Goal: Task Accomplishment & Management: Manage account settings

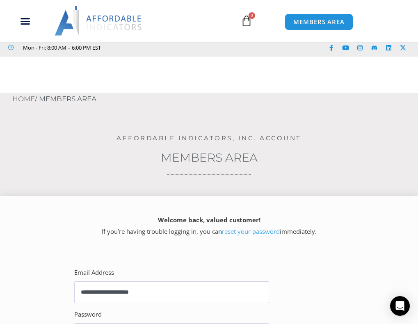
scroll to position [123, 0]
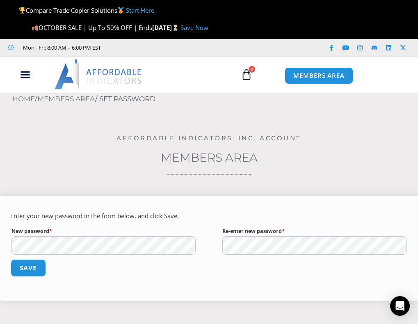
click at [24, 273] on button "Save" at bounding box center [28, 268] width 35 height 18
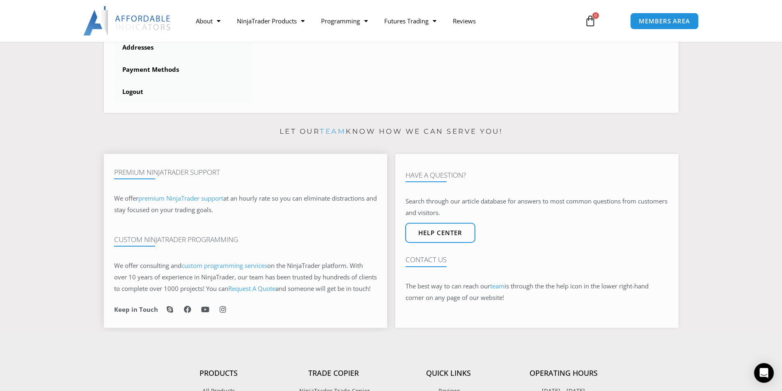
scroll to position [169, 0]
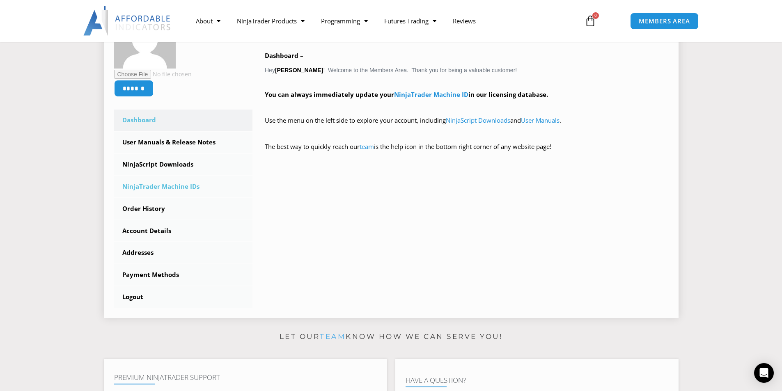
click at [181, 185] on link "NinjaTrader Machine IDs" at bounding box center [183, 186] width 139 height 21
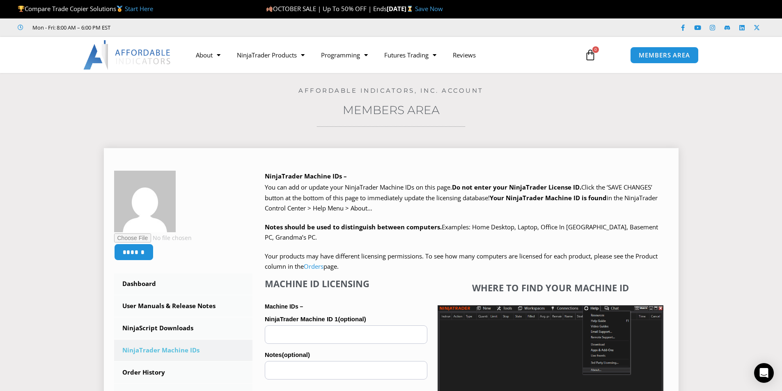
click at [304, 331] on input "NinjaTrader Machine ID 1 (optional)" at bounding box center [346, 334] width 162 height 18
paste input "**********"
type input "**********"
click at [712, 218] on section "****** Dashboard Subscriptions User Manuals & Release Notes NinjaScript Downloa…" at bounding box center [391, 348] width 741 height 424
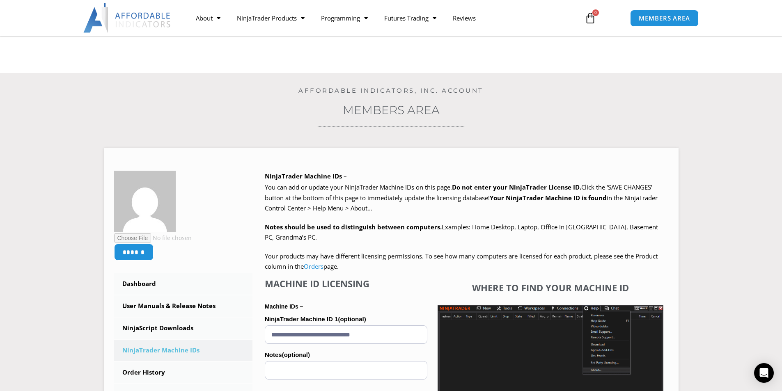
scroll to position [123, 0]
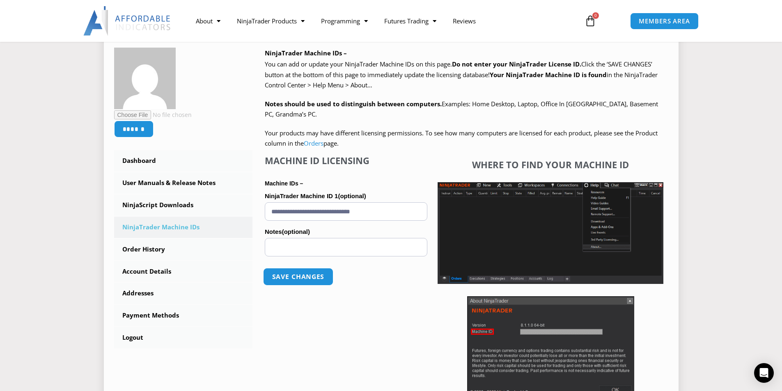
click at [308, 279] on button "Save changes" at bounding box center [298, 277] width 70 height 18
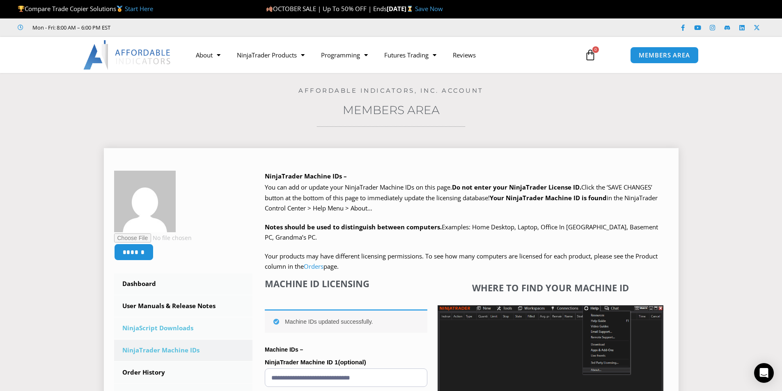
click at [154, 329] on link "NinjaScript Downloads" at bounding box center [183, 328] width 139 height 21
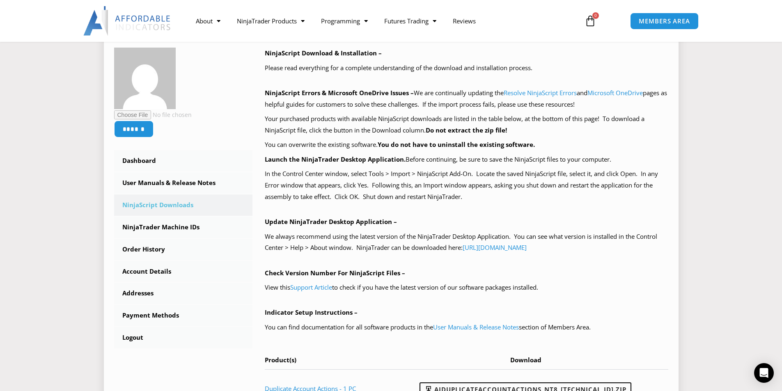
scroll to position [328, 0]
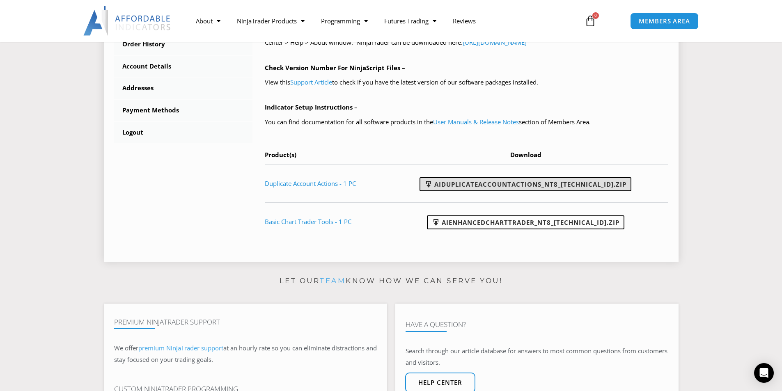
click at [574, 184] on link "AIDuplicateAccountActions_NT8_25.10.2.1.zip" at bounding box center [525, 184] width 212 height 14
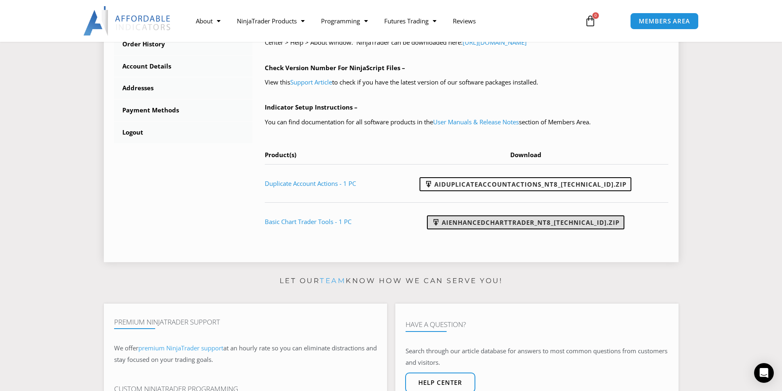
click at [551, 223] on link "AIEnhancedChartTrader_NT8_25.1.31.1.zip" at bounding box center [525, 222] width 197 height 14
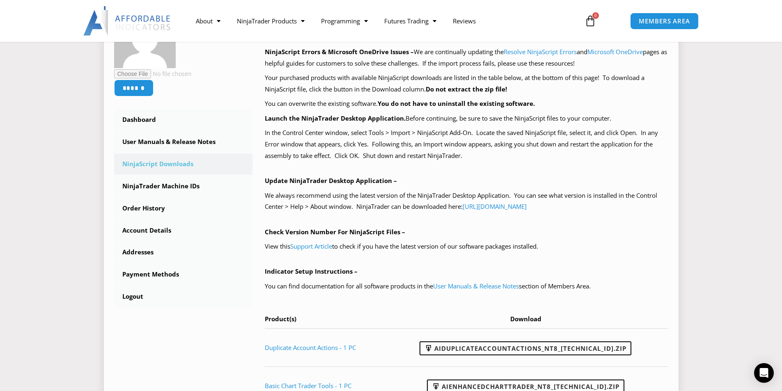
scroll to position [246, 0]
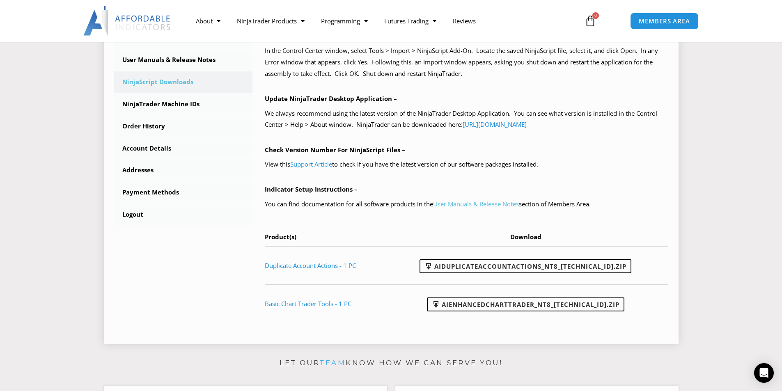
click at [466, 203] on link "User Manuals & Release Notes" at bounding box center [476, 204] width 86 height 8
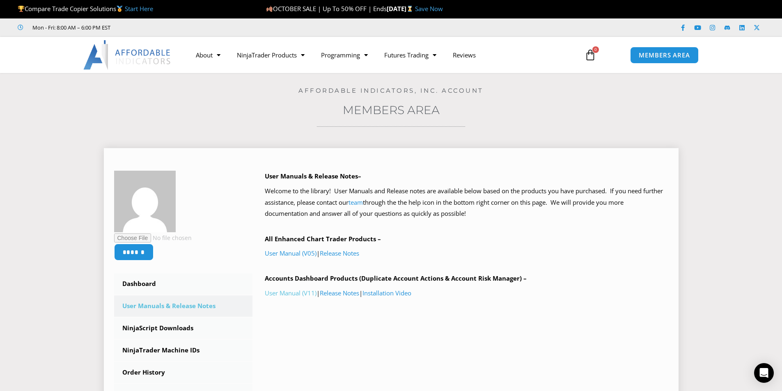
click at [289, 293] on link "User Manual (V11)" at bounding box center [291, 293] width 52 height 8
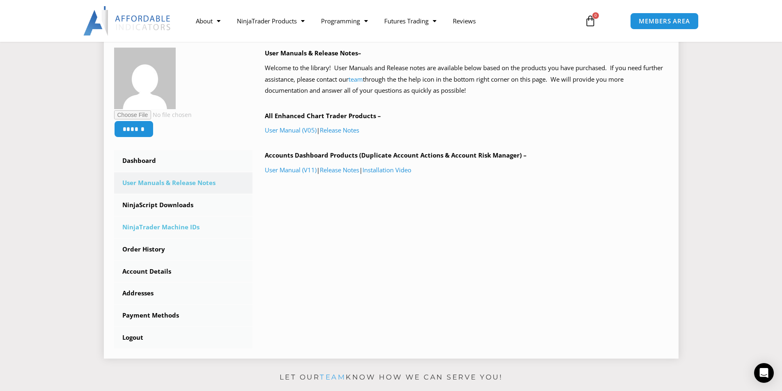
click at [169, 231] on link "NinjaTrader Machine IDs" at bounding box center [183, 227] width 139 height 21
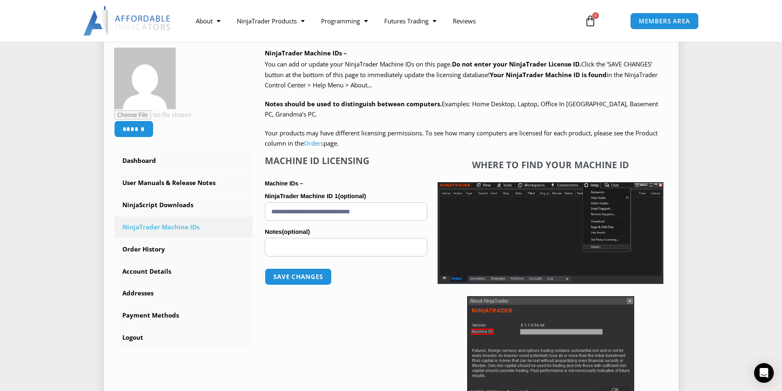
scroll to position [205, 0]
